Goal: Task Accomplishment & Management: Complete application form

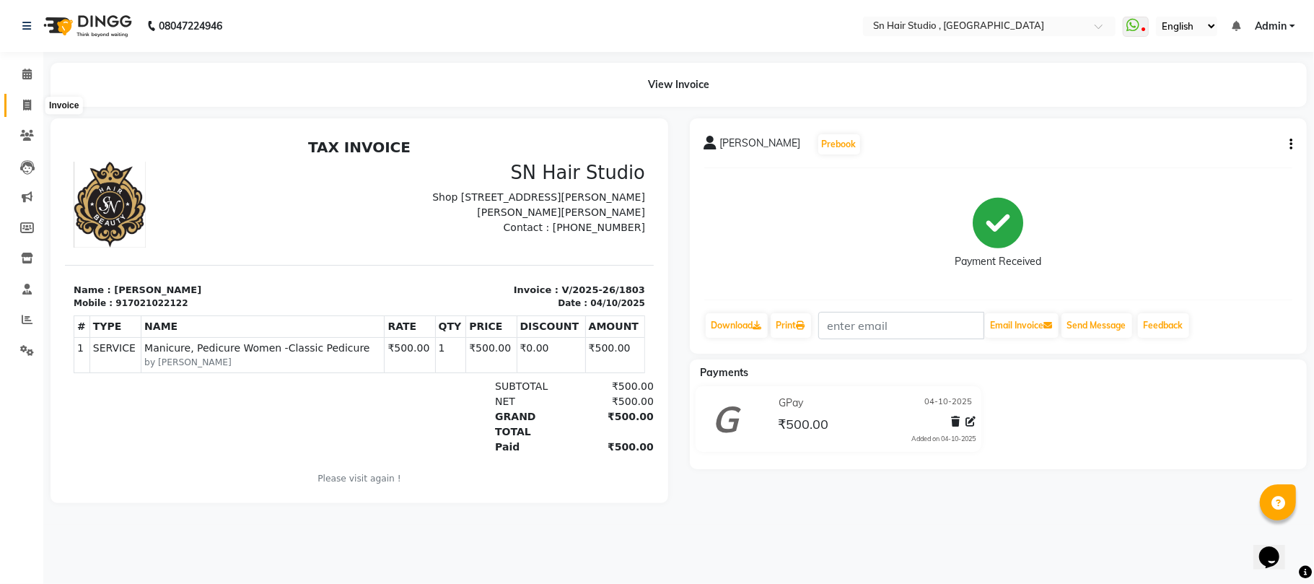
click at [24, 105] on icon at bounding box center [27, 105] width 8 height 11
select select "6415"
select select "service"
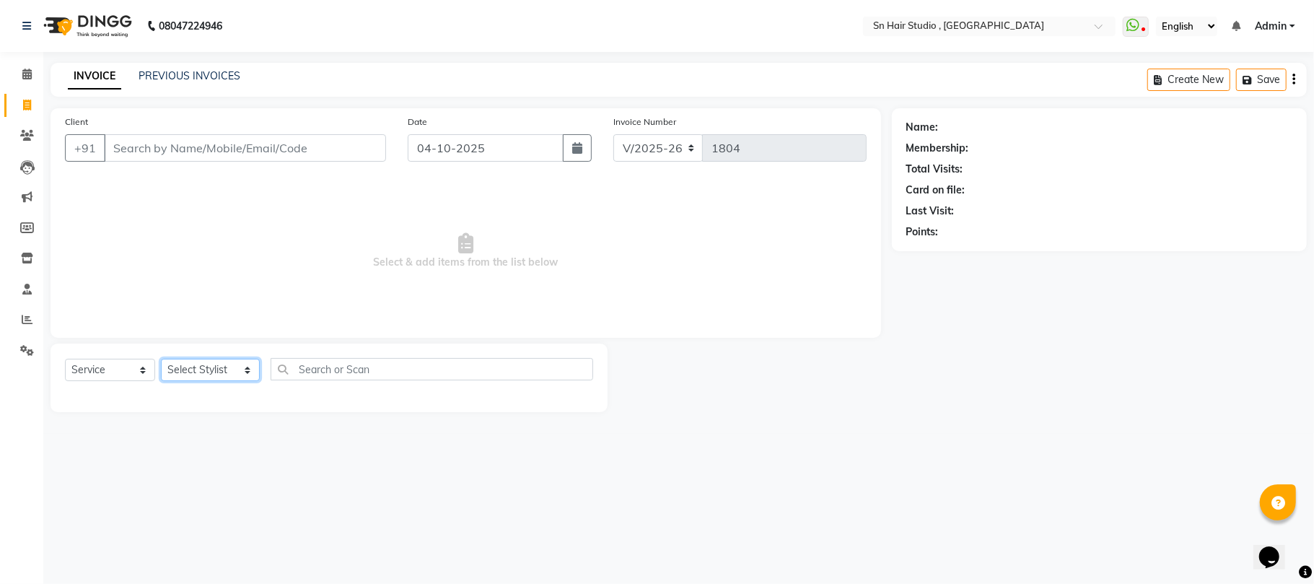
click at [191, 368] on select "Select Stylist [PERSON_NAME] mahi [PERSON_NAME] [PERSON_NAME] hair [PERSON_NAME]" at bounding box center [210, 370] width 99 height 22
select select "67678"
click at [161, 359] on select "Select Stylist [PERSON_NAME] mahi [PERSON_NAME] [PERSON_NAME] hair [PERSON_NAME]" at bounding box center [210, 370] width 99 height 22
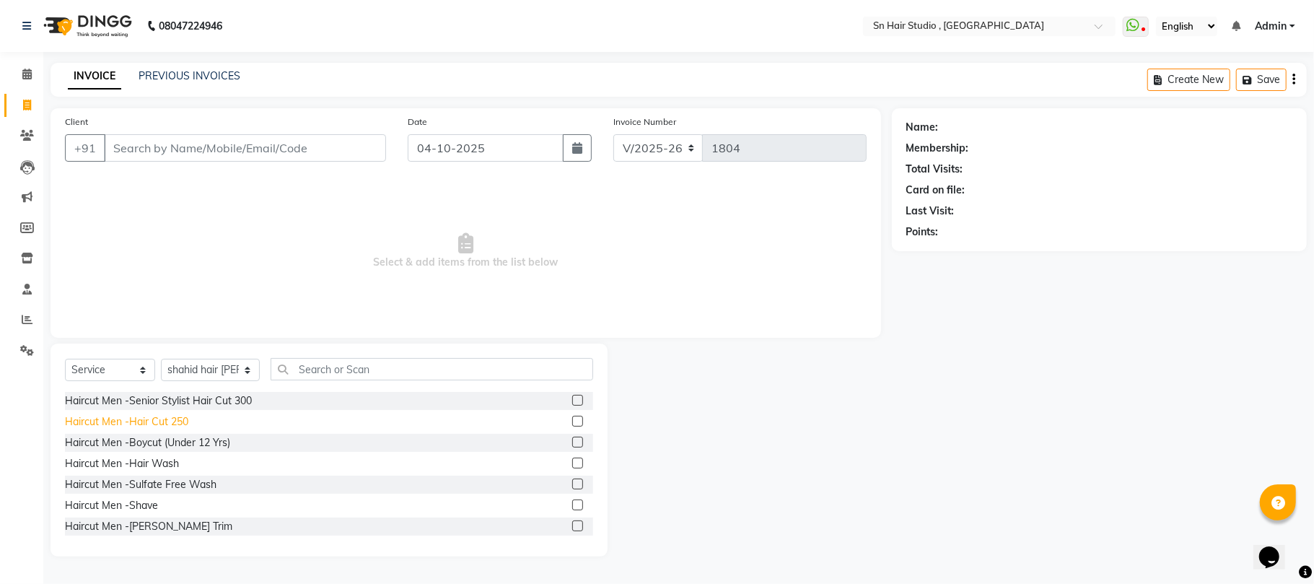
click at [136, 416] on div "Haircut Men -Hair Cut 250" at bounding box center [126, 421] width 123 height 15
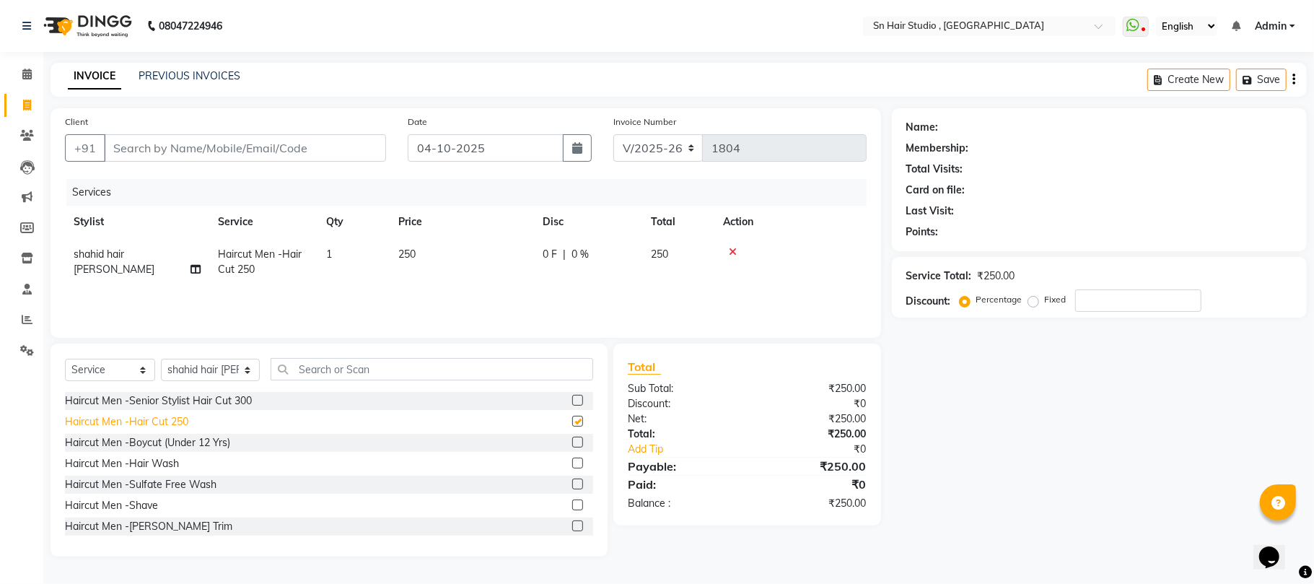
checkbox input "false"
click at [734, 253] on icon at bounding box center [733, 252] width 8 height 10
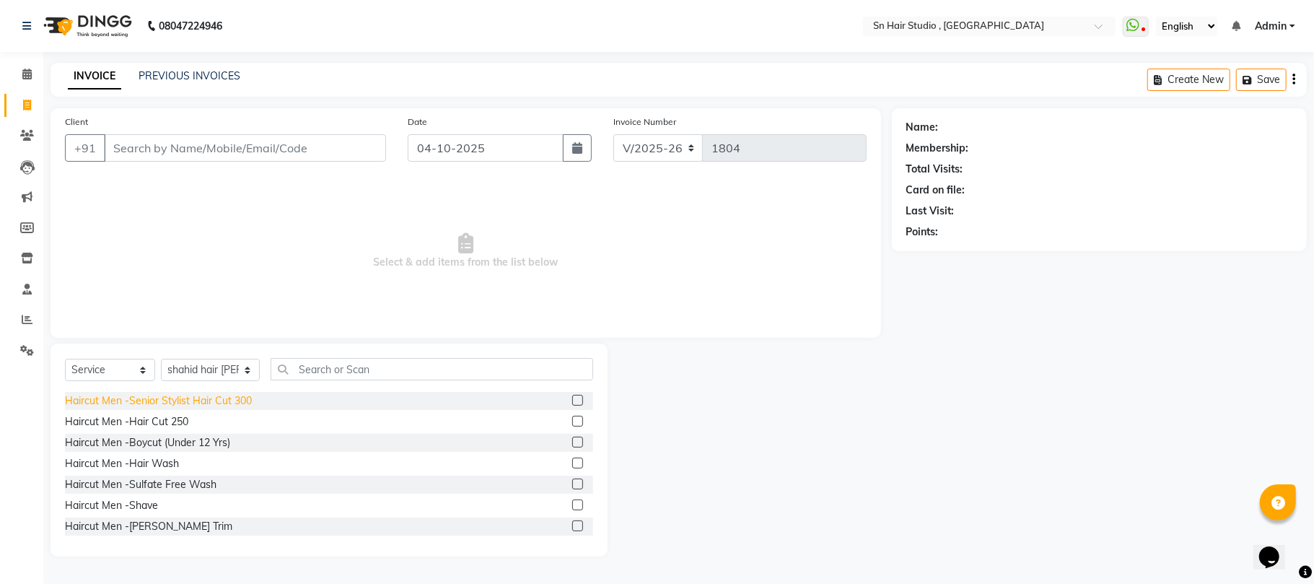
click at [154, 396] on div "Haircut Men -Senior Stylist Hair Cut 300" at bounding box center [158, 400] width 187 height 15
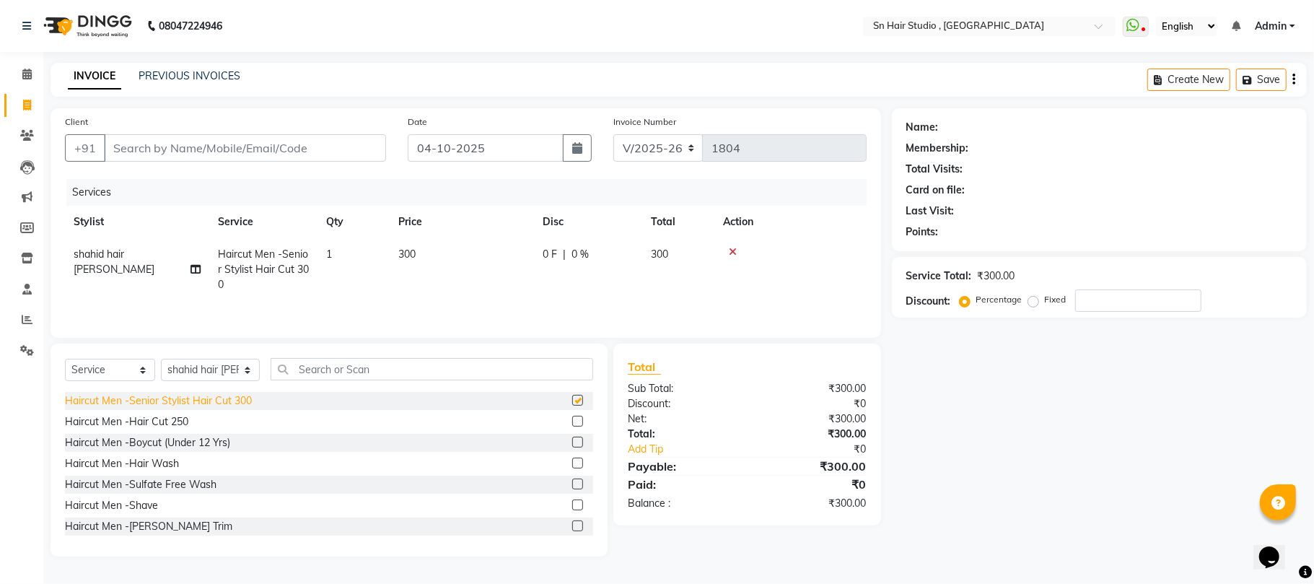
checkbox input "false"
click at [104, 530] on div "Haircut Men -[PERSON_NAME] Trim" at bounding box center [148, 526] width 167 height 15
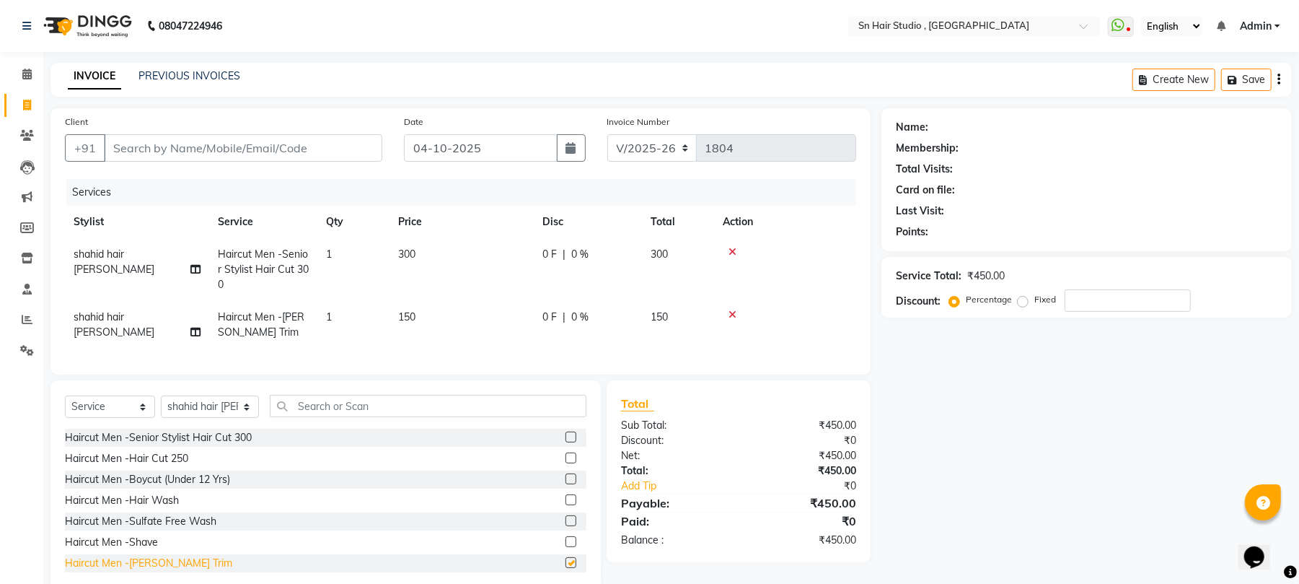
checkbox input "false"
click at [171, 143] on input "Client" at bounding box center [243, 147] width 278 height 27
click at [159, 136] on input "Client" at bounding box center [243, 147] width 278 height 27
type input "7"
type input "0"
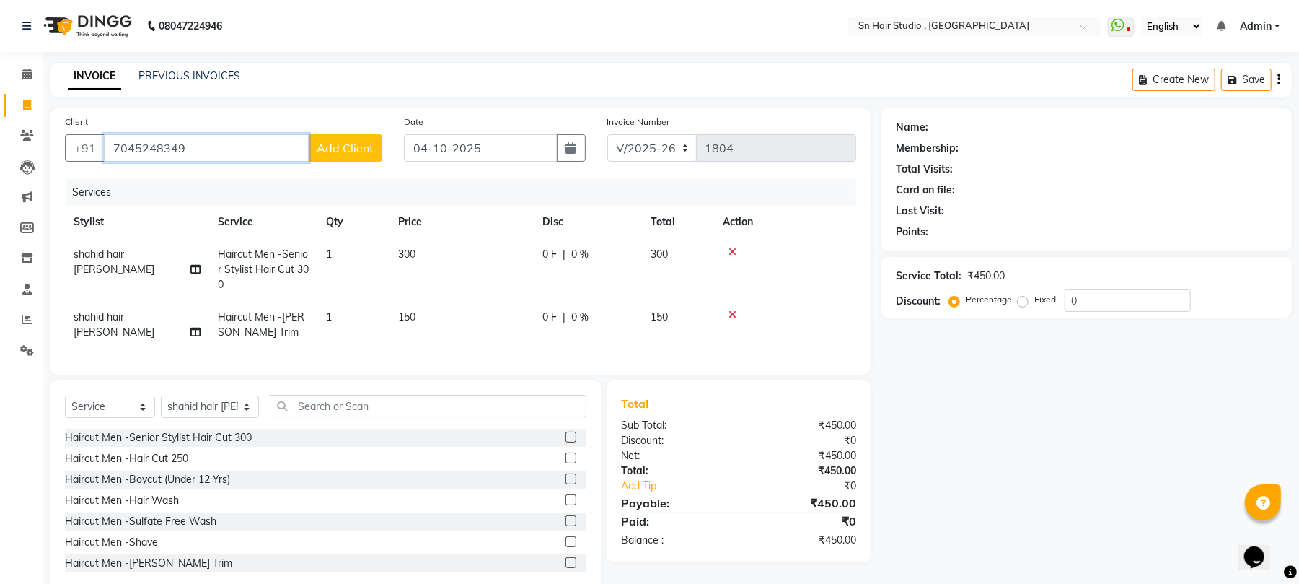
type input "7045248349"
click at [333, 153] on span "Add Client" at bounding box center [345, 148] width 57 height 14
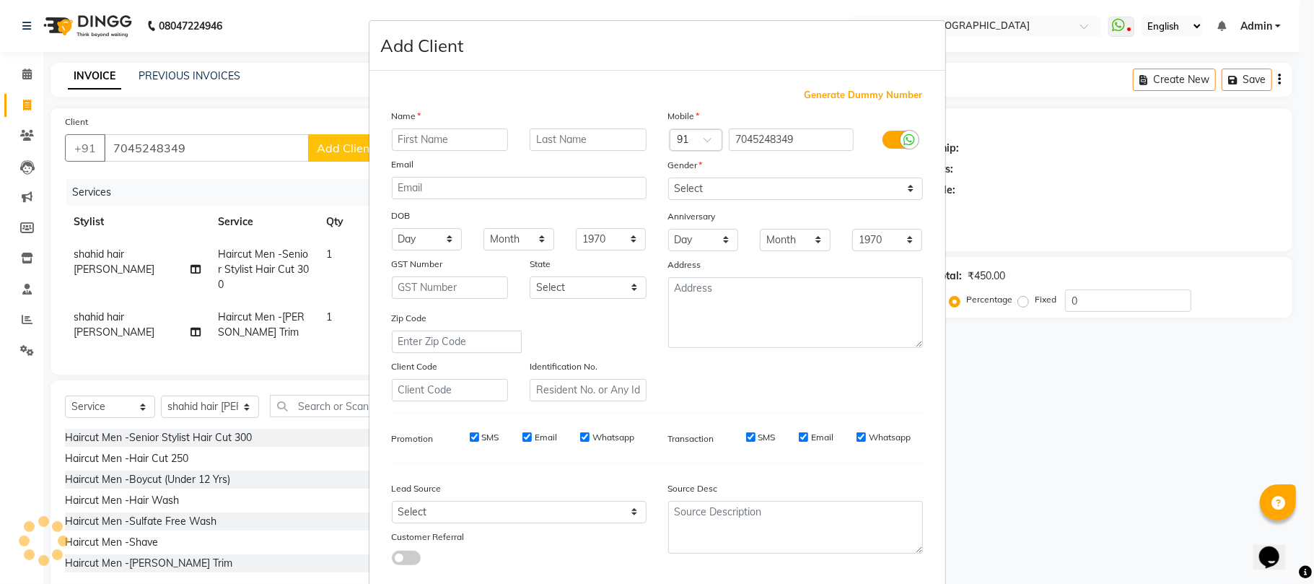
click at [407, 122] on label "Name" at bounding box center [407, 116] width 30 height 13
click at [411, 137] on input "text" at bounding box center [450, 139] width 117 height 22
type input "dicausta"
click at [687, 186] on select "Select [DEMOGRAPHIC_DATA] [DEMOGRAPHIC_DATA] Other Prefer Not To Say" at bounding box center [795, 188] width 255 height 22
select select "[DEMOGRAPHIC_DATA]"
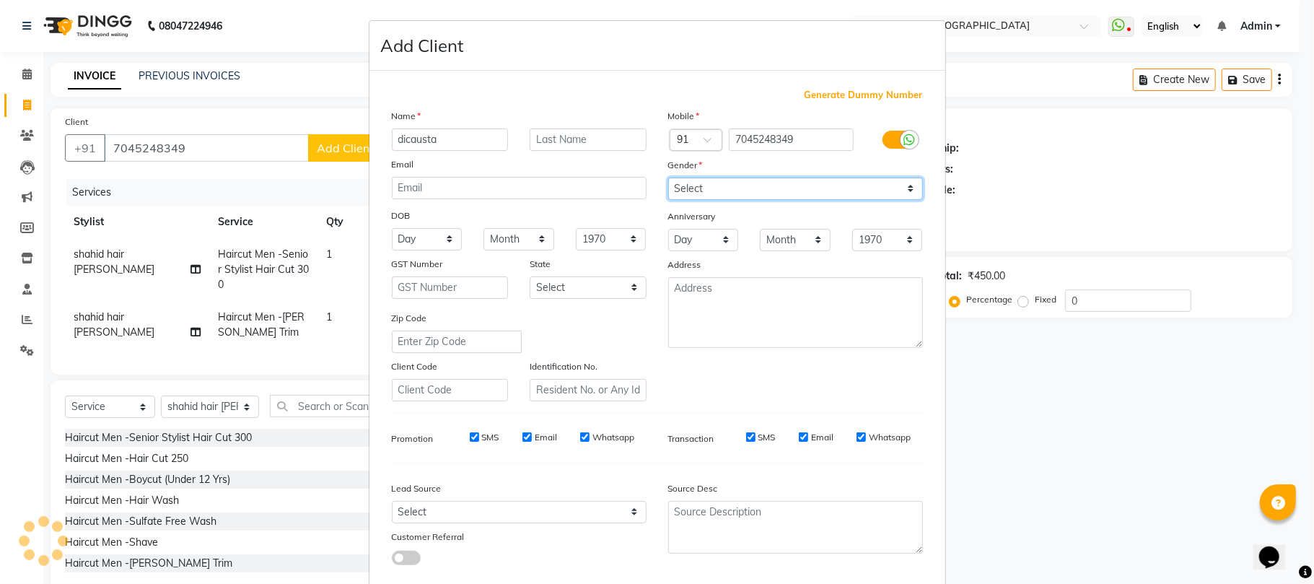
click at [668, 177] on select "Select [DEMOGRAPHIC_DATA] [DEMOGRAPHIC_DATA] Other Prefer Not To Say" at bounding box center [795, 188] width 255 height 22
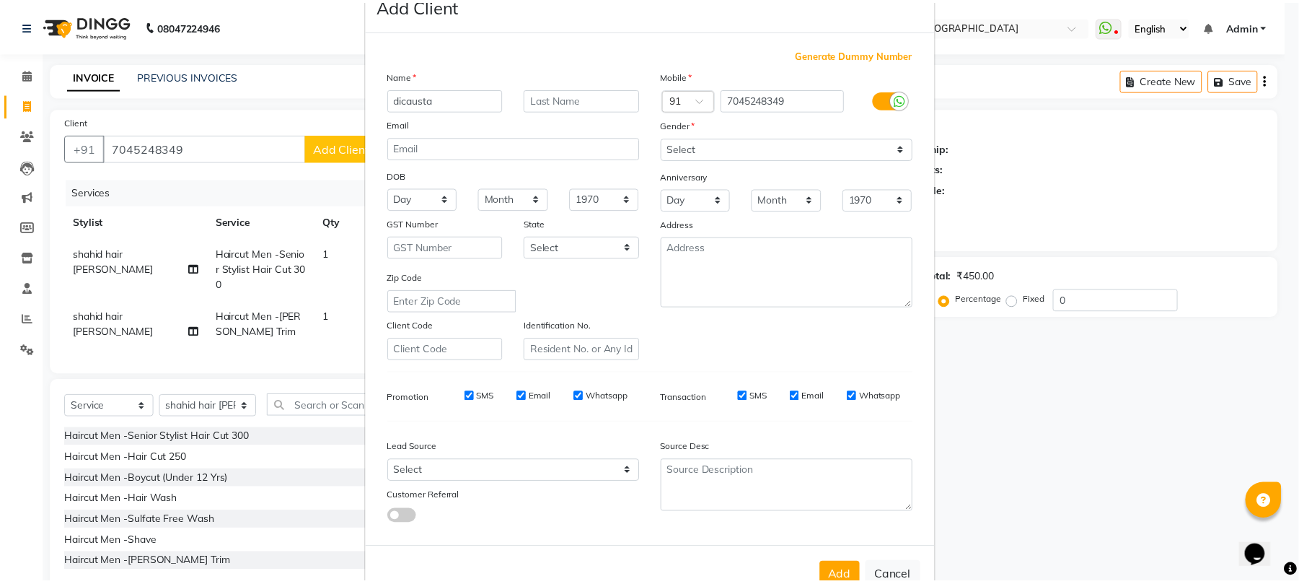
scroll to position [79, 0]
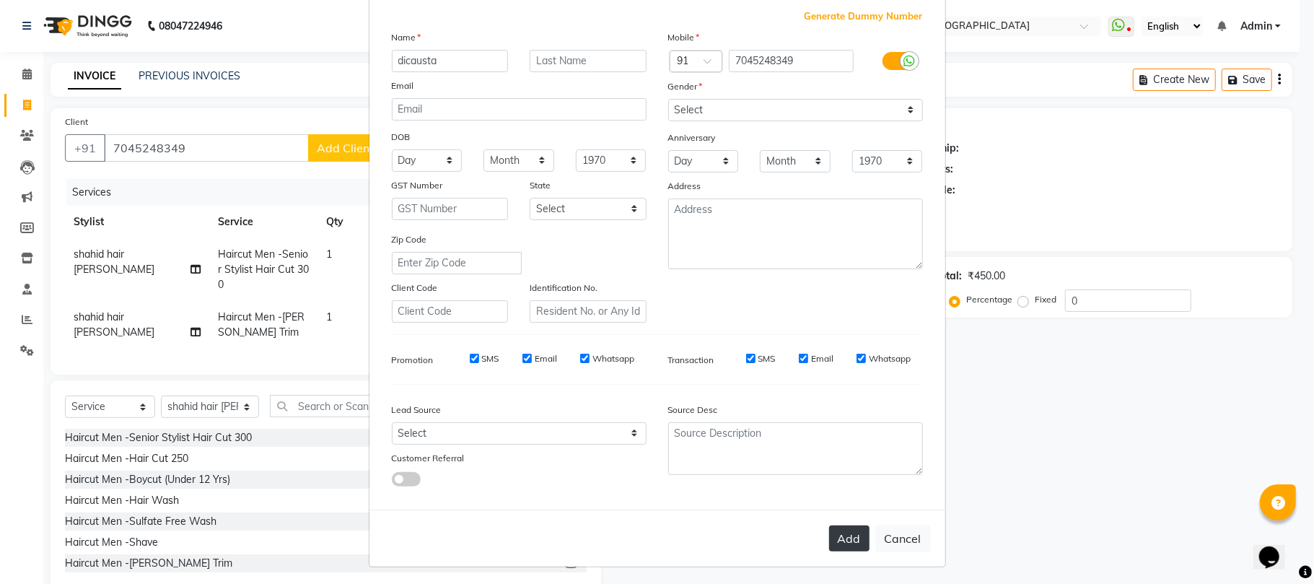
click at [837, 534] on button "Add" at bounding box center [849, 538] width 40 height 26
select select
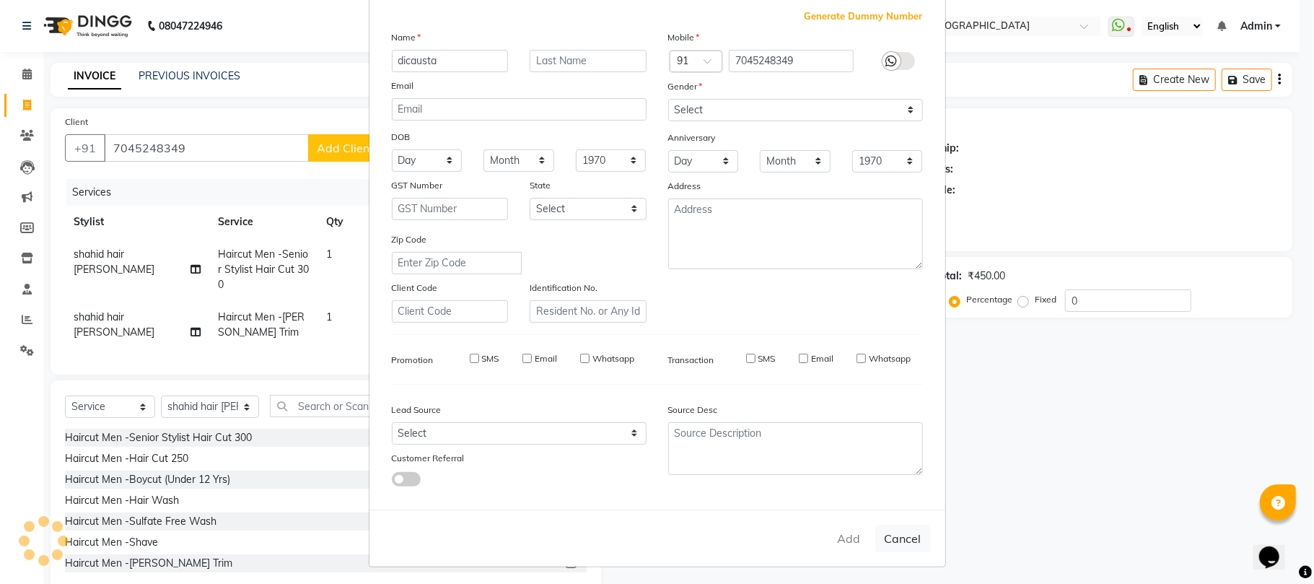
select select
checkbox input "false"
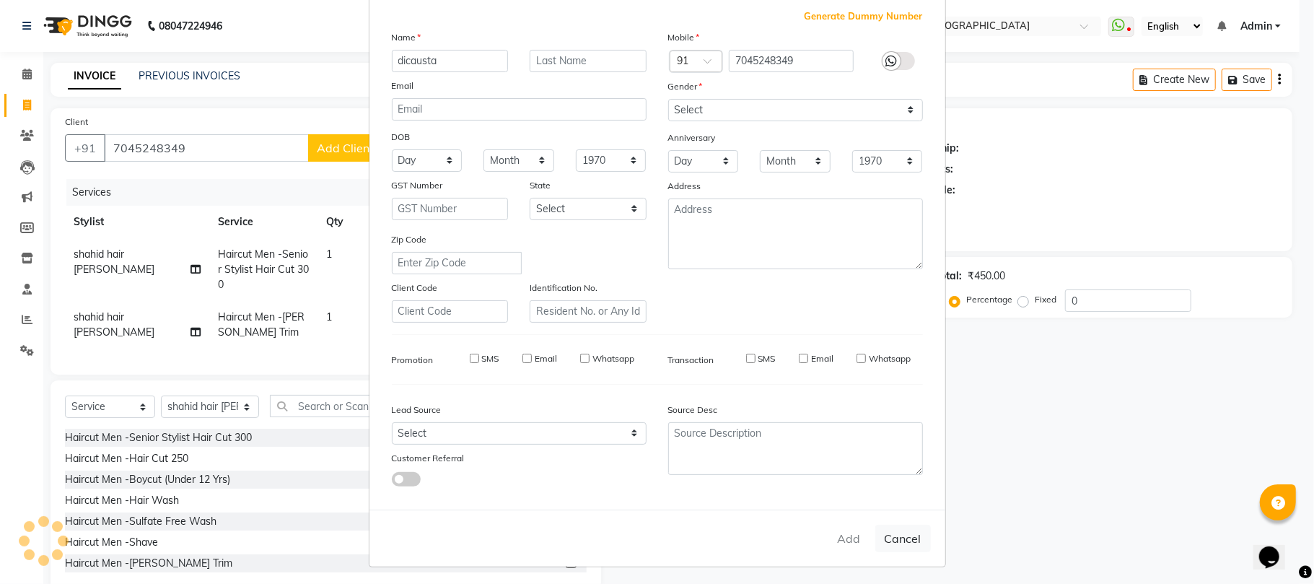
checkbox input "false"
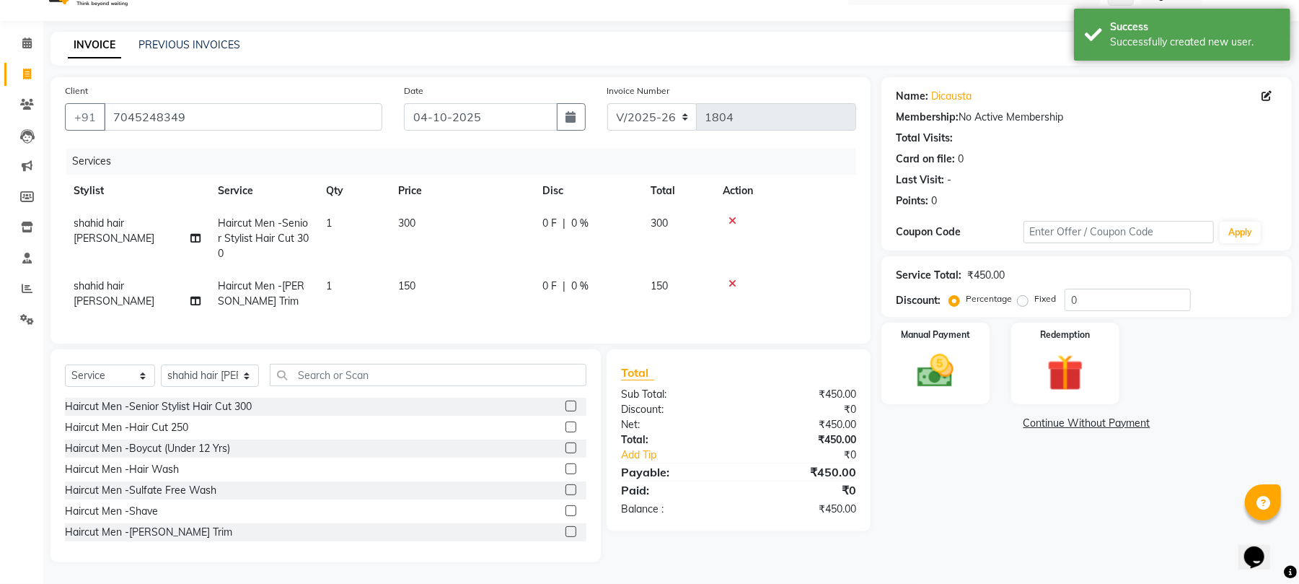
scroll to position [45, 0]
click at [958, 352] on img at bounding box center [936, 371] width 62 height 44
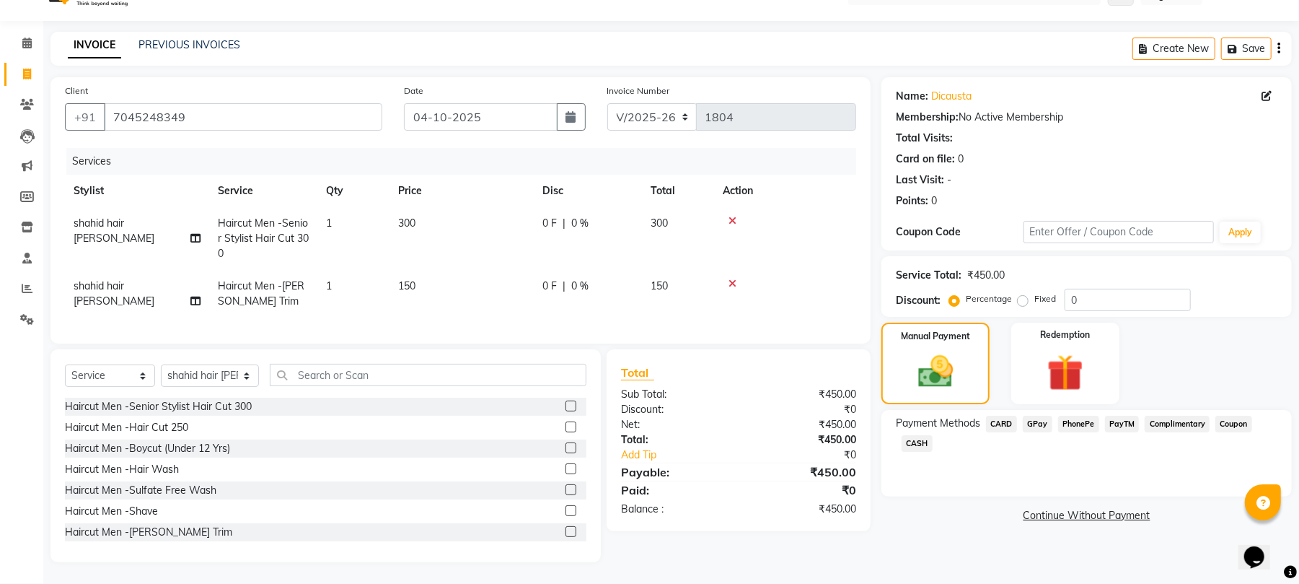
click at [1030, 416] on span "GPay" at bounding box center [1038, 424] width 30 height 17
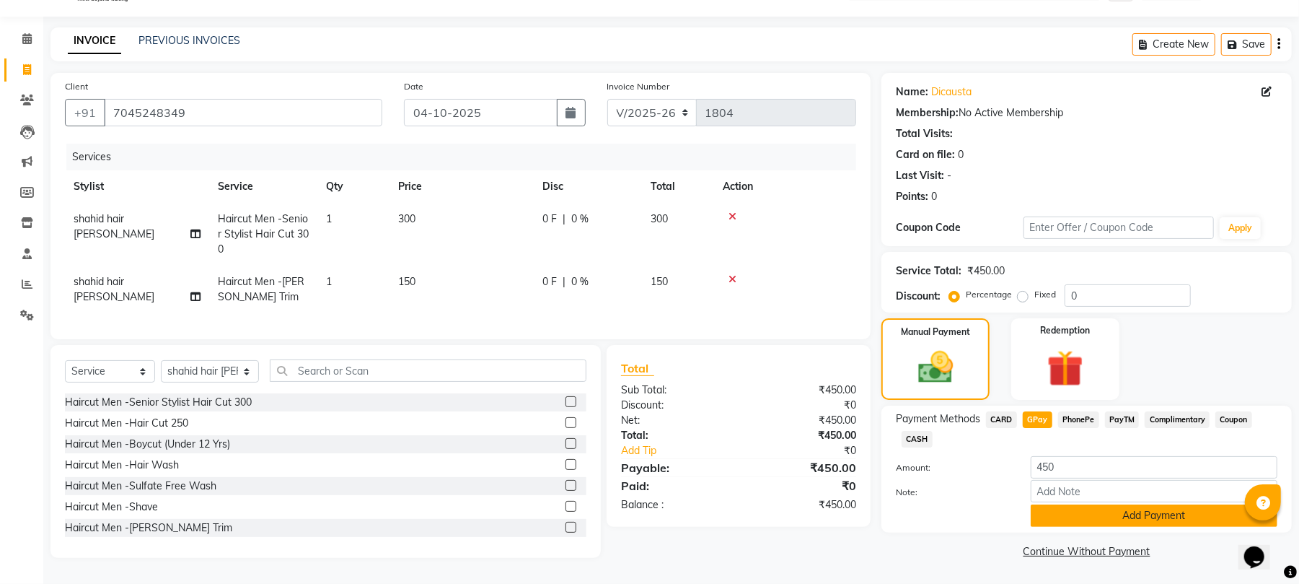
drag, startPoint x: 1114, startPoint y: 505, endPoint x: 1169, endPoint y: 504, distance: 55.6
click at [1169, 504] on button "Add Payment" at bounding box center [1154, 515] width 247 height 22
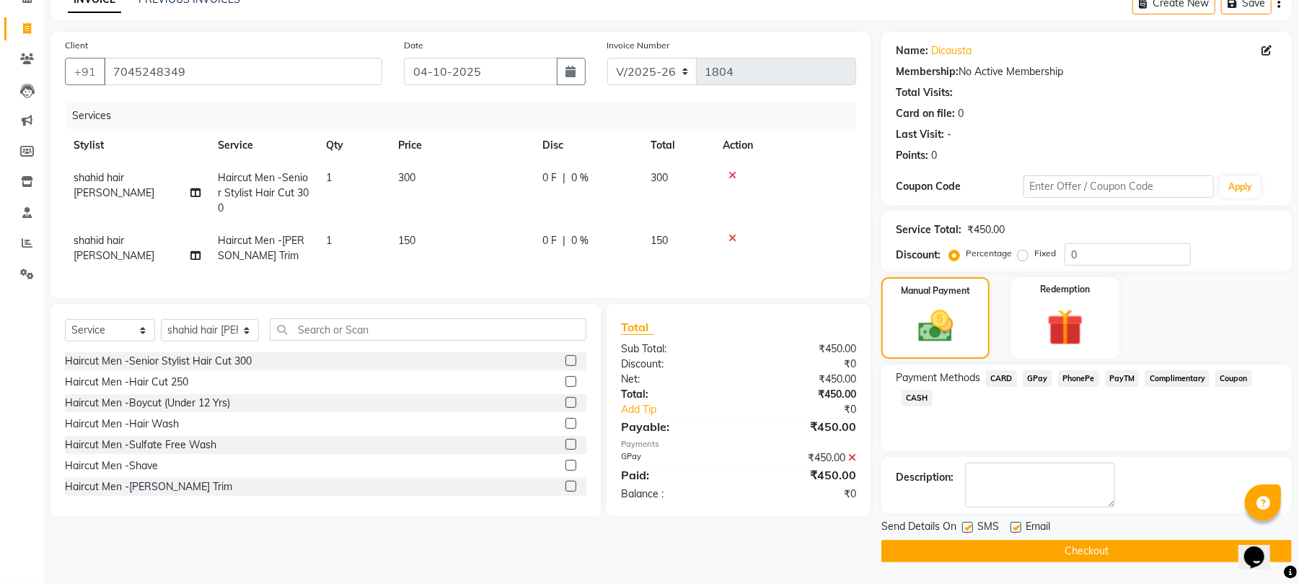
scroll to position [78, 0]
click at [1082, 550] on button "Checkout" at bounding box center [1087, 551] width 411 height 22
